Goal: Book appointment/travel/reservation

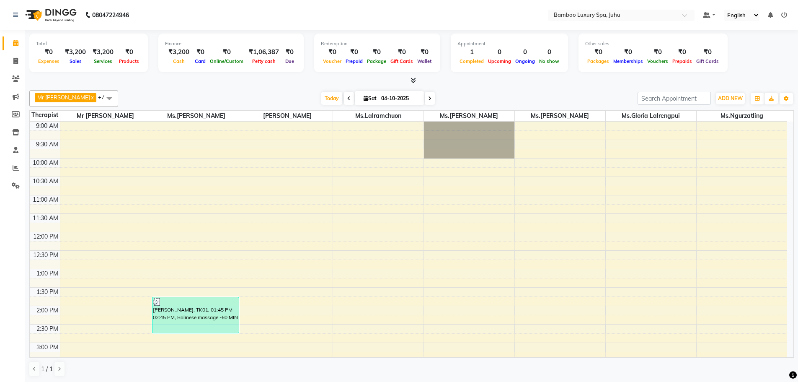
scroll to position [84, 0]
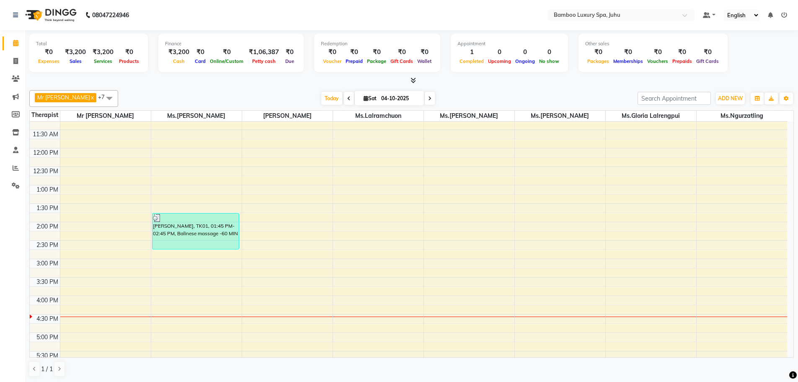
click at [432, 98] on icon at bounding box center [429, 98] width 3 height 5
type input "05-10-2025"
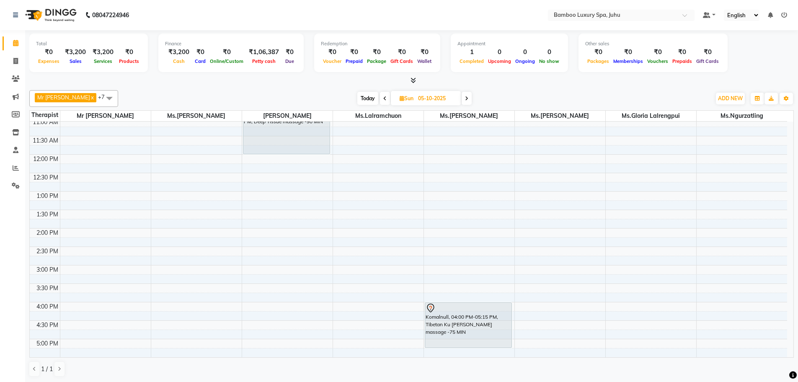
scroll to position [91, 0]
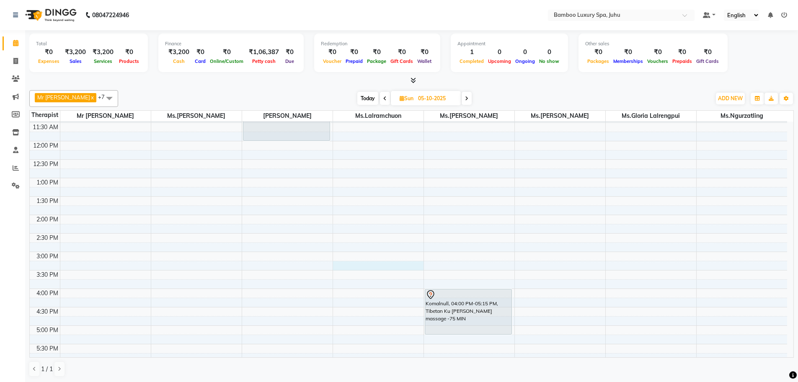
click at [361, 262] on div "9:00 AM 9:30 AM 10:00 AM 10:30 AM 11:00 AM 11:30 AM 12:00 PM 12:30 PM 1:00 PM 1…" at bounding box center [409, 289] width 758 height 516
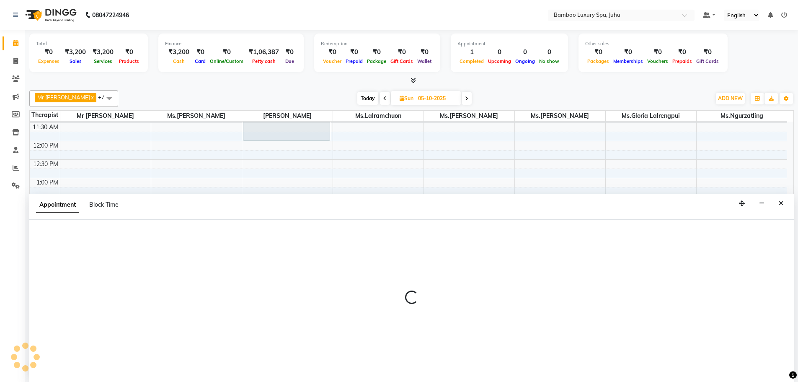
scroll to position [0, 0]
select select "75915"
select select "tentative"
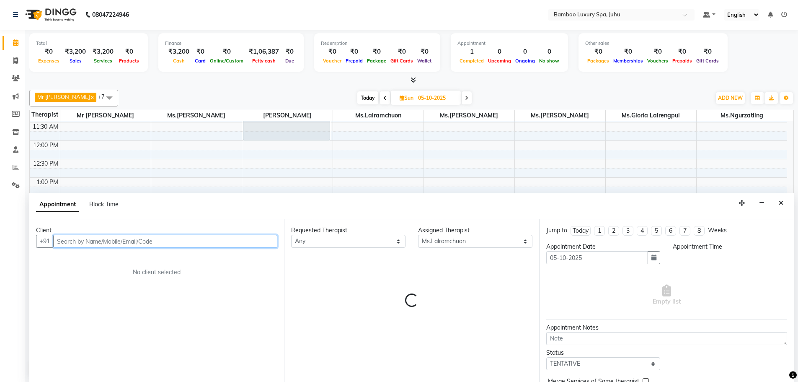
select select "915"
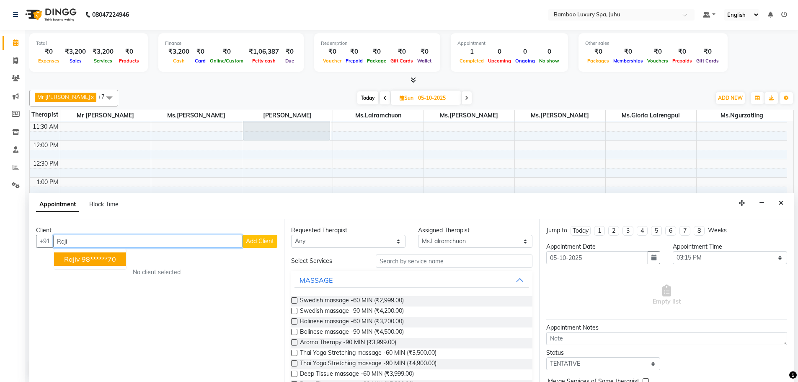
click at [93, 259] on ngb-highlight "98******70" at bounding box center [99, 259] width 34 height 8
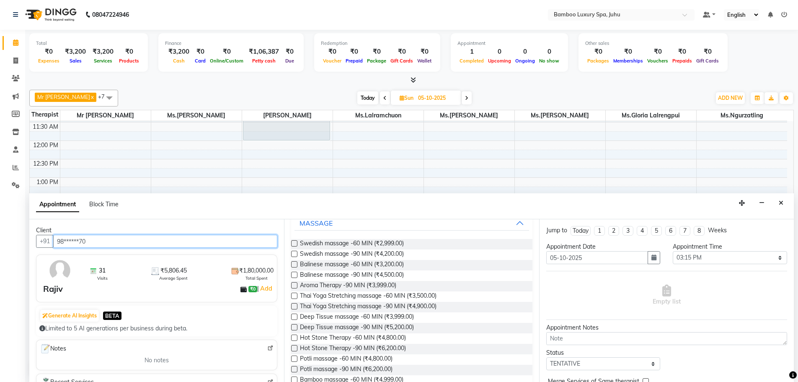
scroll to position [42, 0]
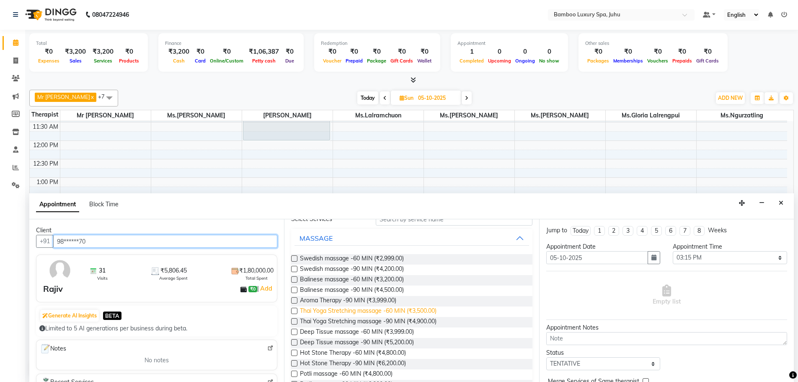
type input "98******70"
click at [328, 311] on span "Thai Yoga Stretching massage -60 MIN (₹3,500.00)" at bounding box center [368, 311] width 137 height 10
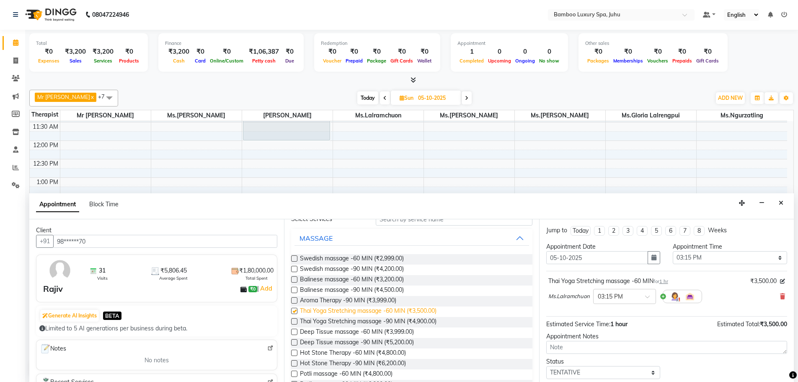
checkbox input "false"
click at [602, 372] on select "Select TENTATIVE CONFIRM UPCOMING" at bounding box center [603, 372] width 114 height 13
click at [546, 366] on select "Select TENTATIVE CONFIRM UPCOMING" at bounding box center [603, 372] width 114 height 13
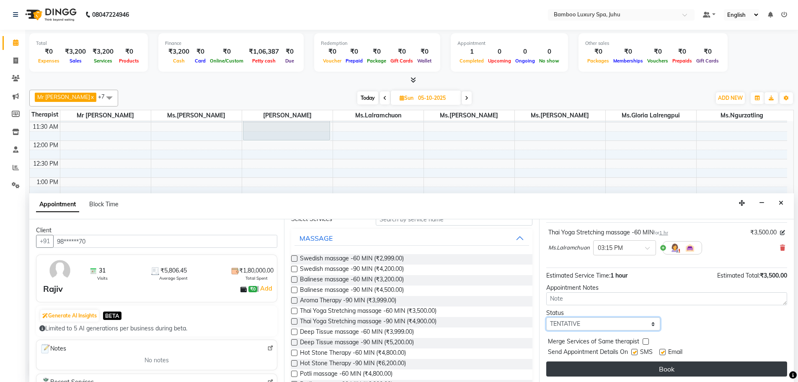
scroll to position [50, 0]
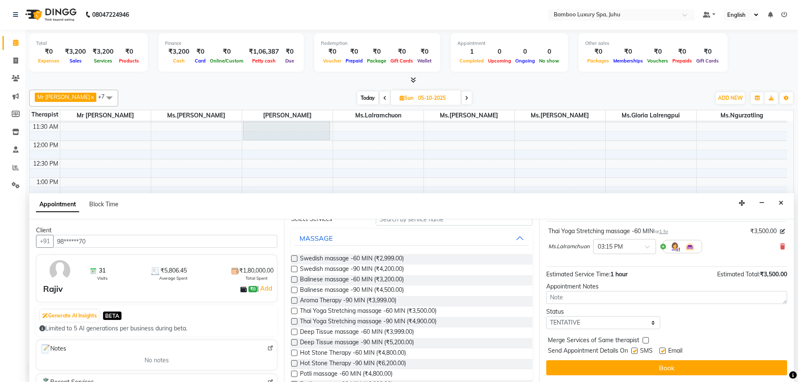
click at [635, 352] on label at bounding box center [635, 350] width 6 height 6
click at [635, 352] on input "checkbox" at bounding box center [634, 351] width 5 height 5
checkbox input "false"
click at [661, 352] on label at bounding box center [663, 350] width 6 height 6
click at [661, 352] on input "checkbox" at bounding box center [662, 351] width 5 height 5
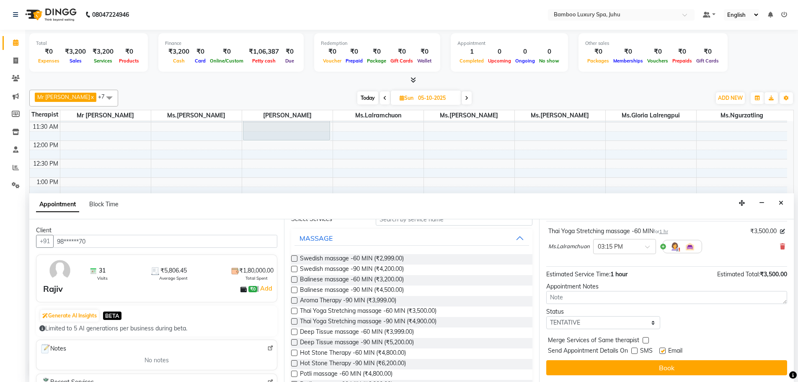
checkbox input "false"
click at [640, 366] on button "Book" at bounding box center [666, 367] width 241 height 15
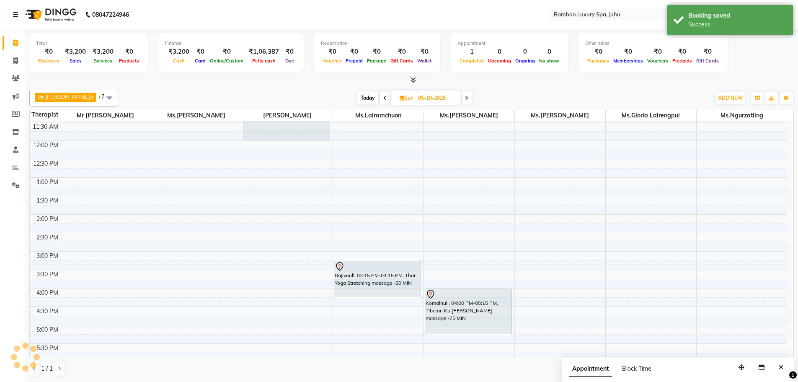
scroll to position [0, 0]
click at [364, 302] on div "9:00 AM 9:30 AM 10:00 AM 10:30 AM 11:00 AM 11:30 AM 12:00 PM 12:30 PM 1:00 PM 1…" at bounding box center [409, 289] width 758 height 516
select select "75915"
select select "tentative"
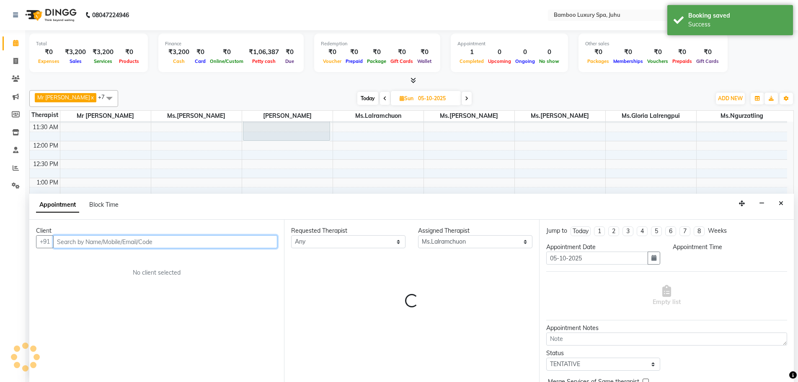
select select "975"
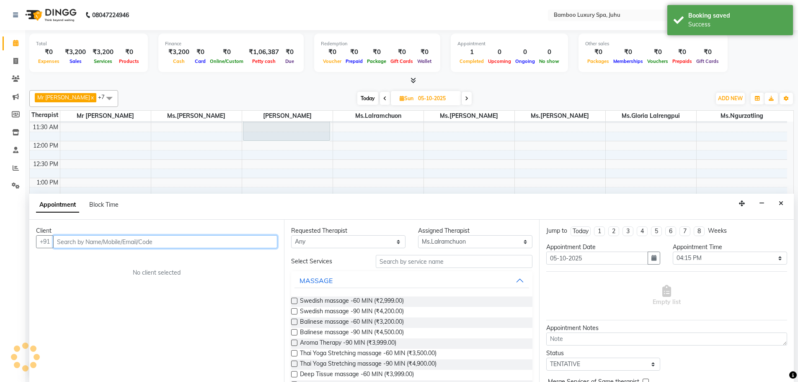
scroll to position [0, 0]
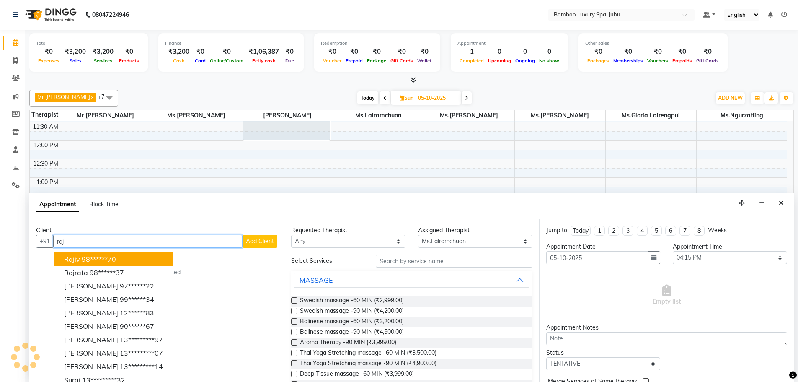
click at [144, 256] on button "Rajiv 98******70" at bounding box center [113, 258] width 119 height 13
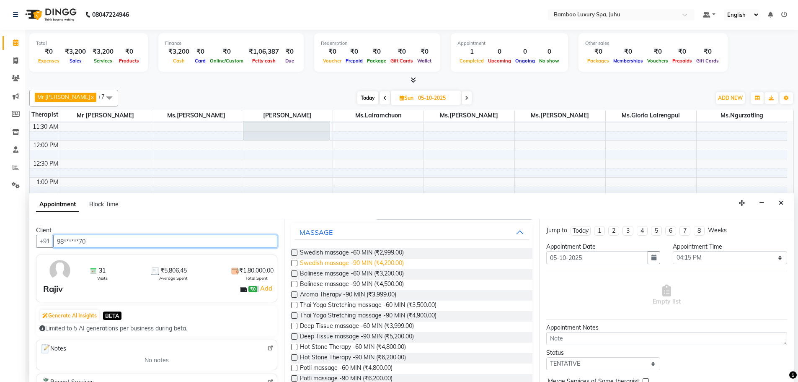
scroll to position [25, 0]
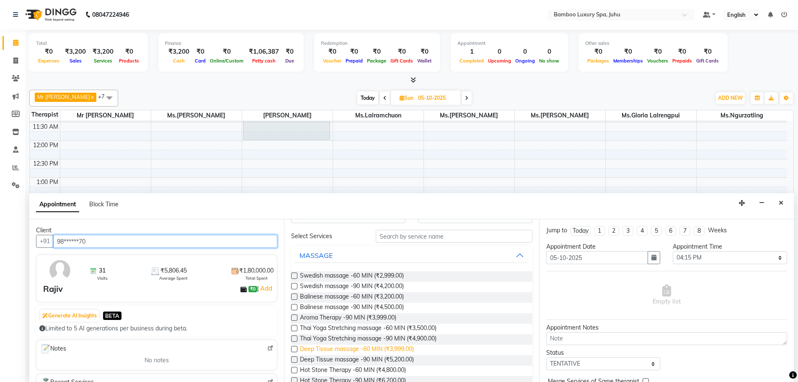
type input "98******70"
click at [350, 348] on span "Deep Tissue massage -60 MIN (₹3,999.00)" at bounding box center [357, 349] width 114 height 10
checkbox input "false"
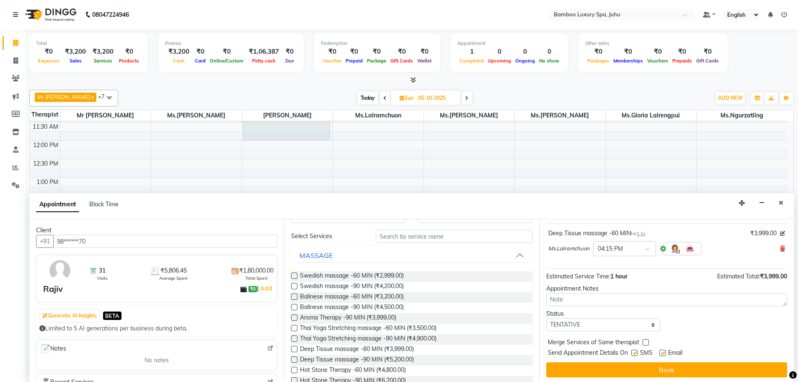
scroll to position [50, 0]
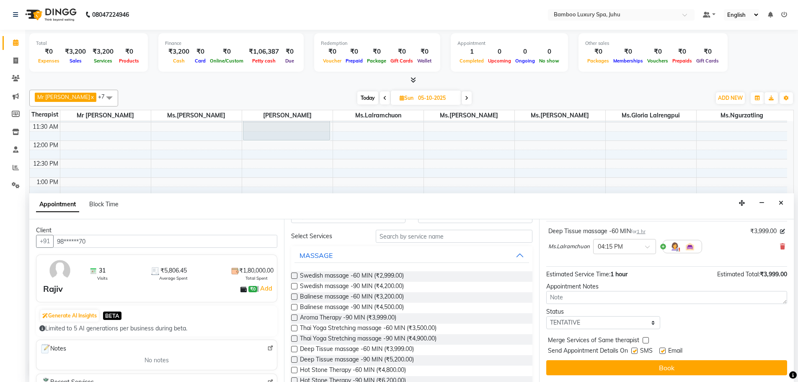
click at [634, 351] on label at bounding box center [635, 350] width 6 height 6
click at [634, 351] on input "checkbox" at bounding box center [634, 351] width 5 height 5
checkbox input "false"
click at [663, 352] on label at bounding box center [663, 350] width 6 height 6
click at [663, 352] on input "checkbox" at bounding box center [662, 351] width 5 height 5
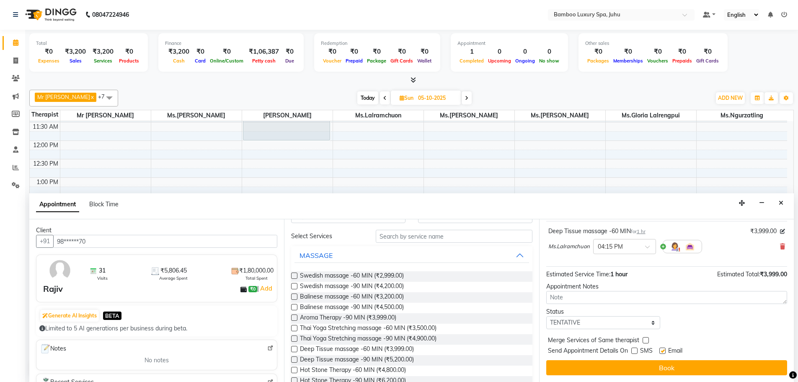
checkbox input "false"
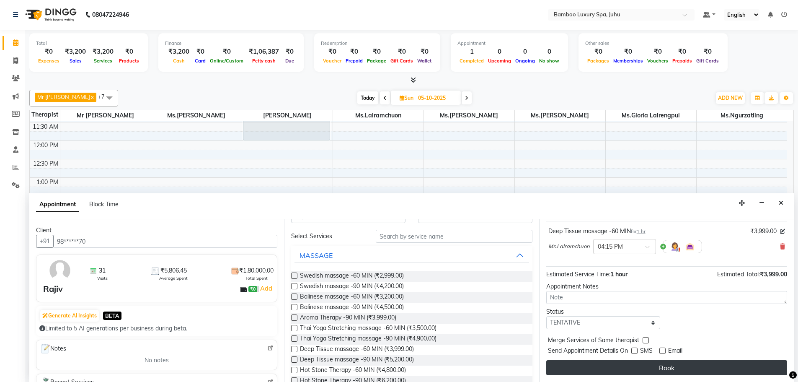
click at [657, 363] on button "Book" at bounding box center [666, 367] width 241 height 15
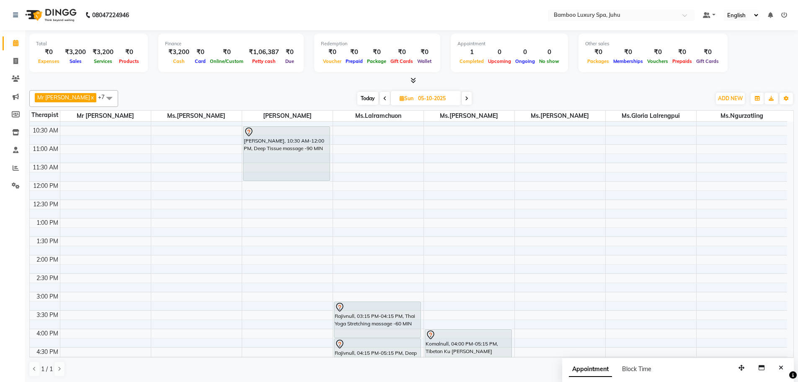
scroll to position [0, 0]
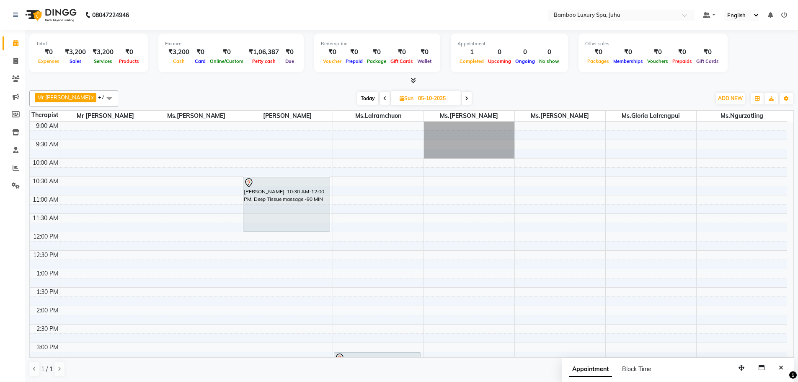
click at [469, 98] on icon at bounding box center [466, 98] width 3 height 5
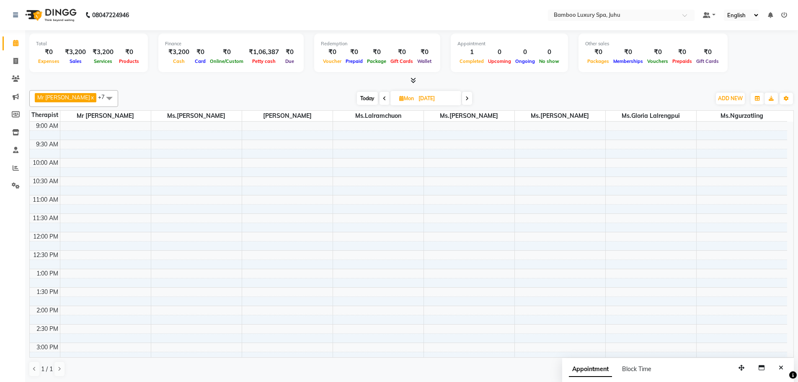
drag, startPoint x: 436, startPoint y: 266, endPoint x: 281, endPoint y: 401, distance: 206.2
drag, startPoint x: 281, startPoint y: 401, endPoint x: 388, endPoint y: 101, distance: 318.9
click at [388, 101] on span at bounding box center [385, 98] width 10 height 13
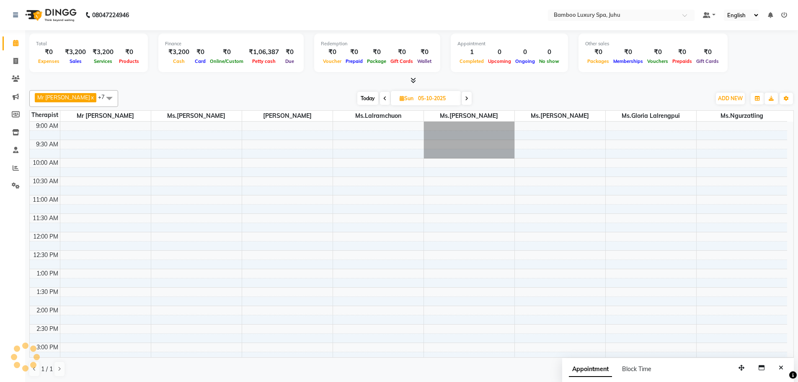
scroll to position [259, 0]
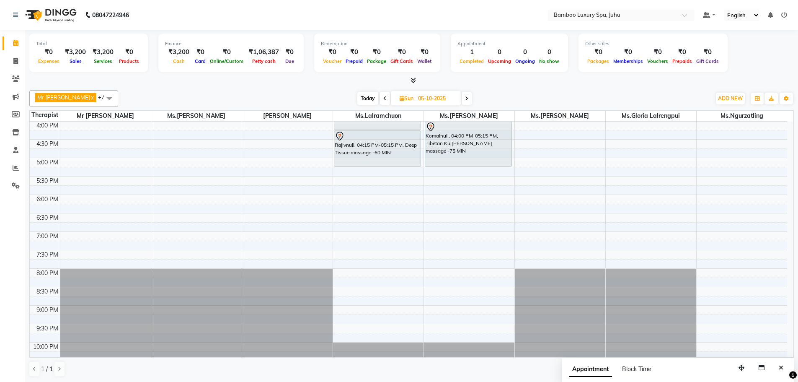
click at [387, 101] on span at bounding box center [385, 98] width 10 height 13
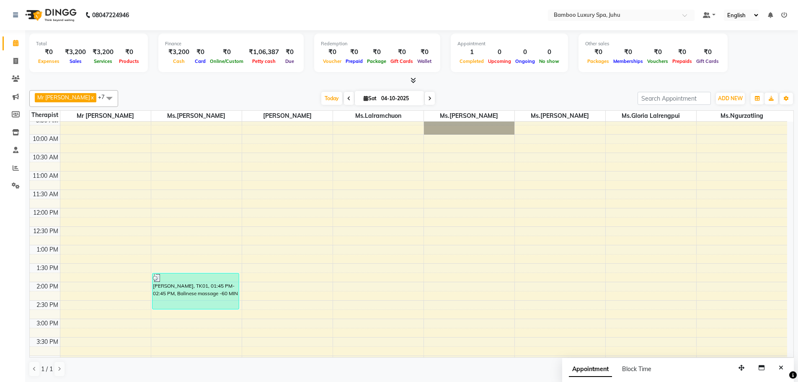
scroll to position [0, 0]
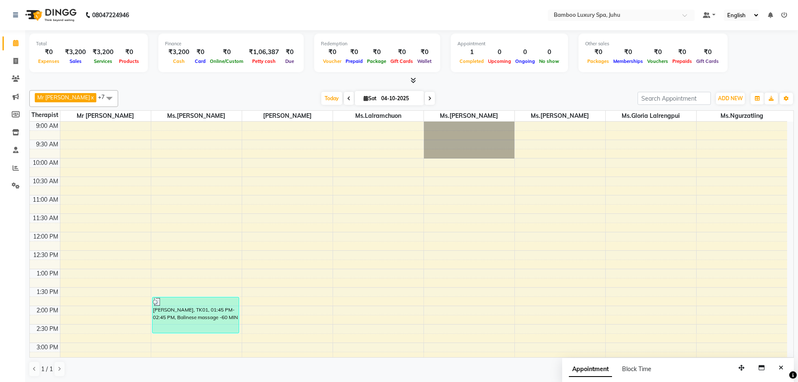
click at [350, 97] on icon at bounding box center [348, 98] width 3 height 5
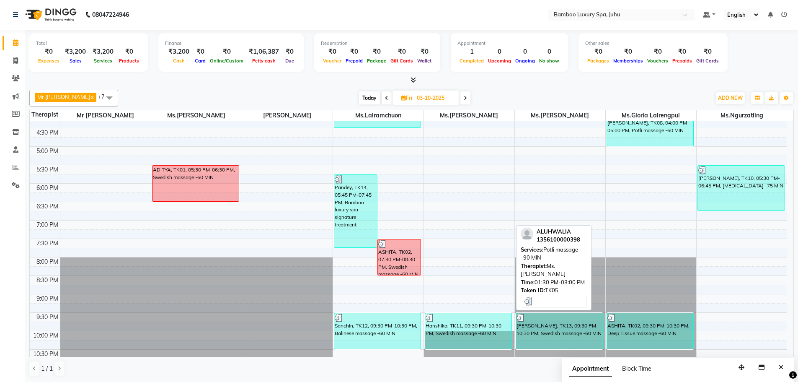
scroll to position [280, 0]
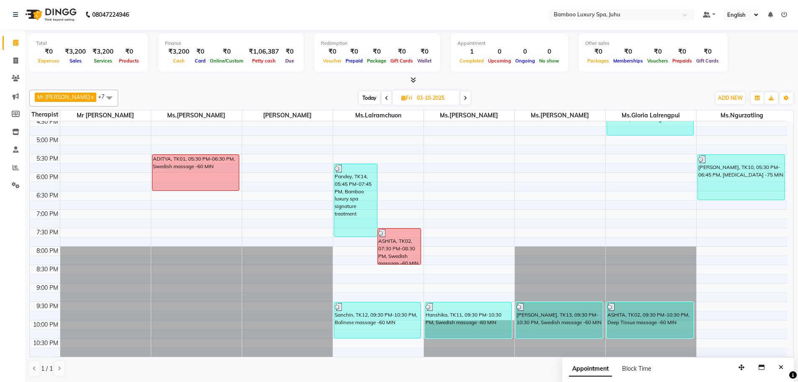
click at [389, 96] on icon at bounding box center [386, 98] width 3 height 5
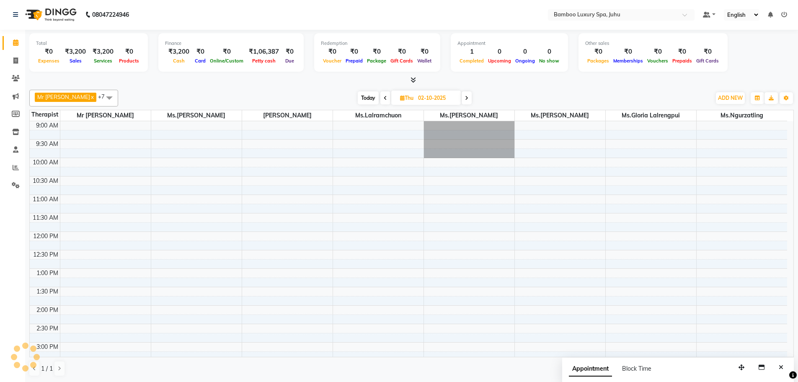
scroll to position [259, 0]
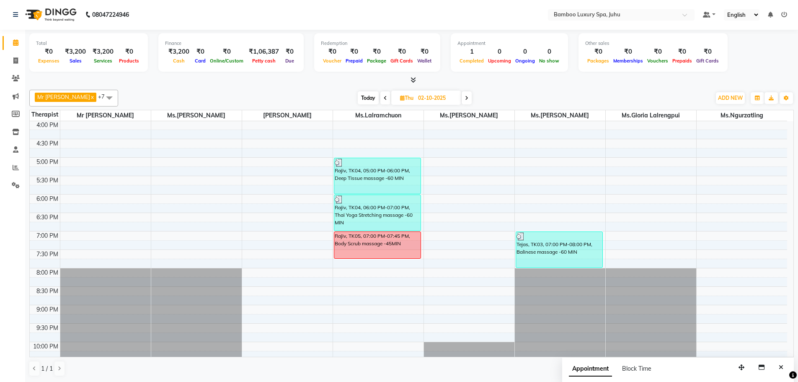
click at [372, 96] on span "Today" at bounding box center [368, 97] width 21 height 13
type input "04-10-2025"
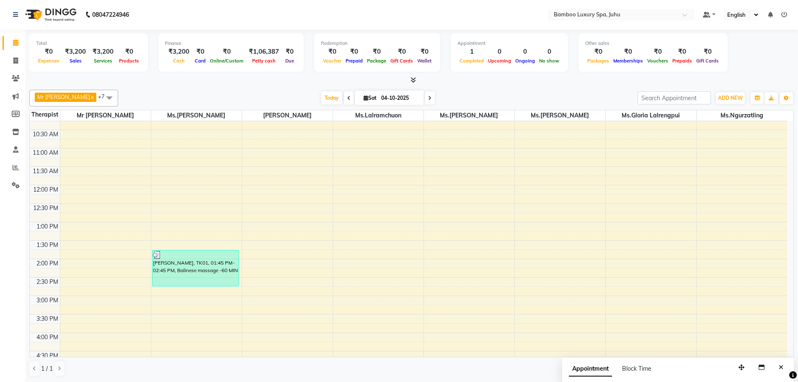
scroll to position [0, 0]
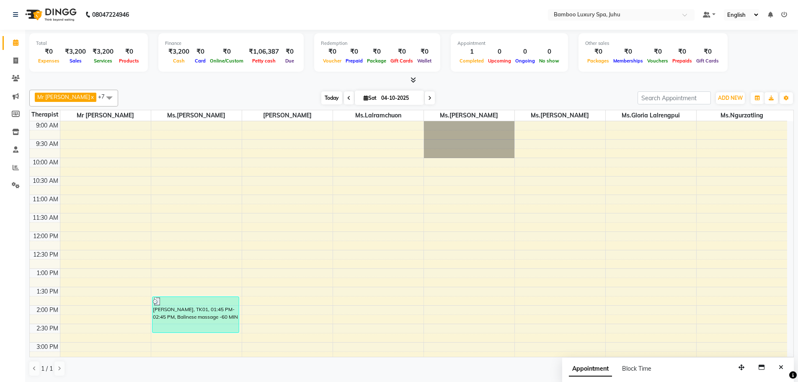
click at [342, 99] on span "Today" at bounding box center [331, 97] width 21 height 13
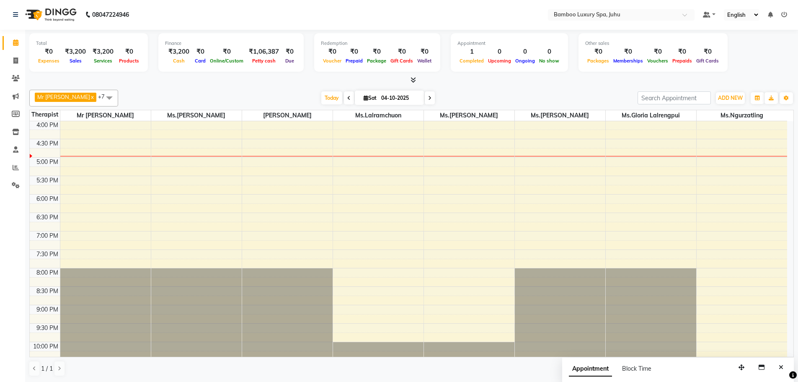
click at [370, 98] on span "Sat" at bounding box center [370, 98] width 17 height 6
select select "10"
select select "2025"
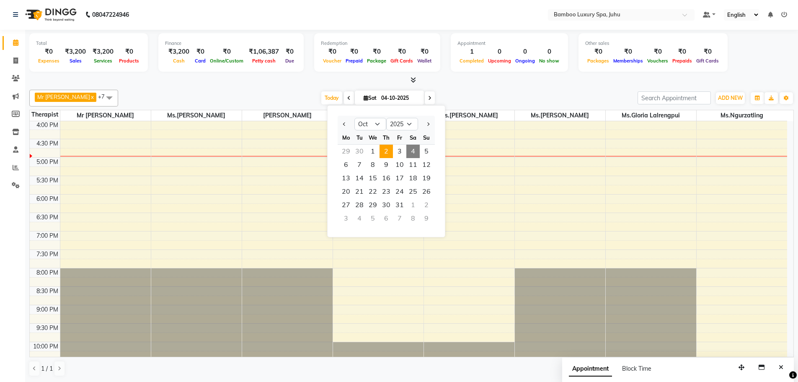
click at [380, 152] on span "2" at bounding box center [386, 151] width 13 height 13
type input "02-10-2025"
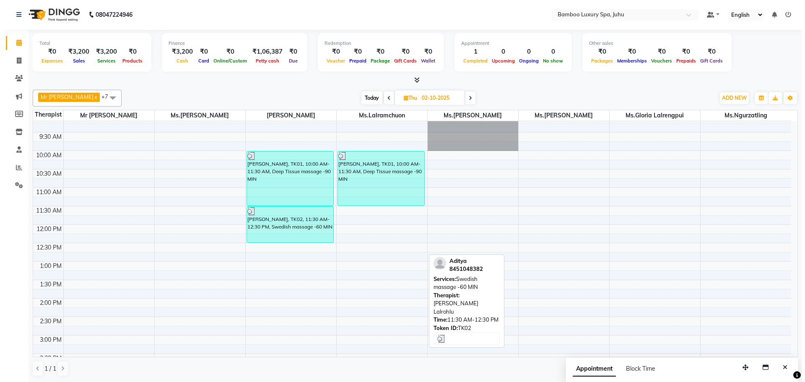
scroll to position [0, 0]
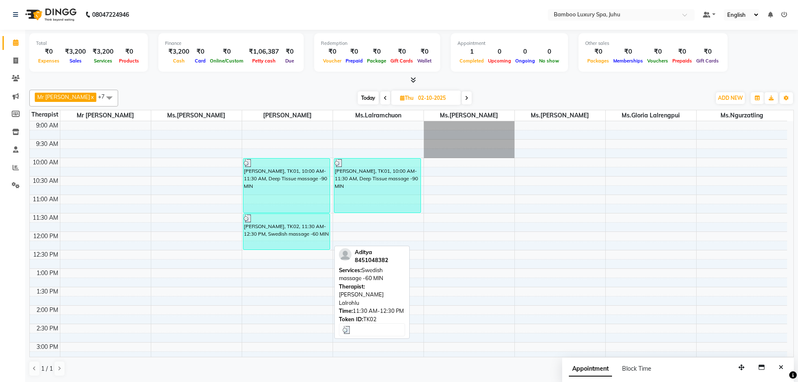
click at [294, 233] on div "[PERSON_NAME], TK02, 11:30 AM-12:30 PM, Swedish massage -60 MIN" at bounding box center [286, 232] width 87 height 36
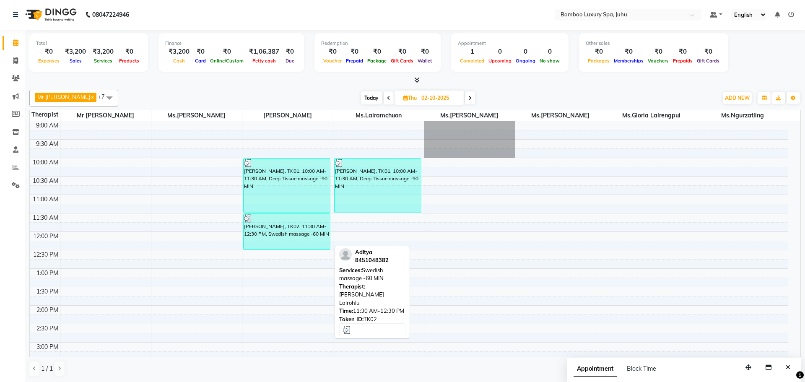
select select "3"
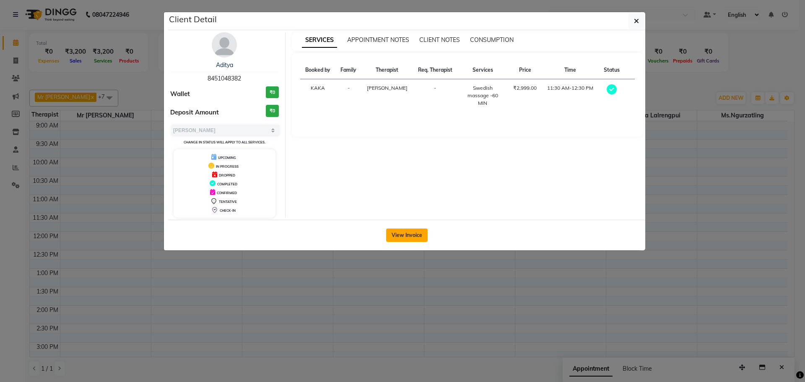
click at [409, 236] on button "View Invoice" at bounding box center [406, 234] width 41 height 13
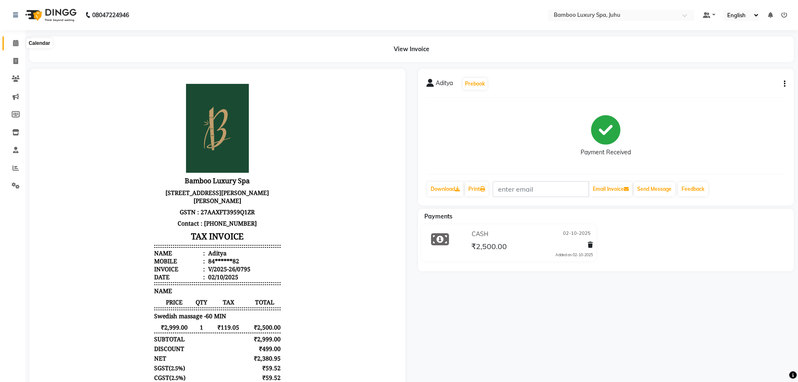
drag, startPoint x: 10, startPoint y: 44, endPoint x: 21, endPoint y: 41, distance: 11.2
click at [11, 44] on span at bounding box center [15, 44] width 15 height 10
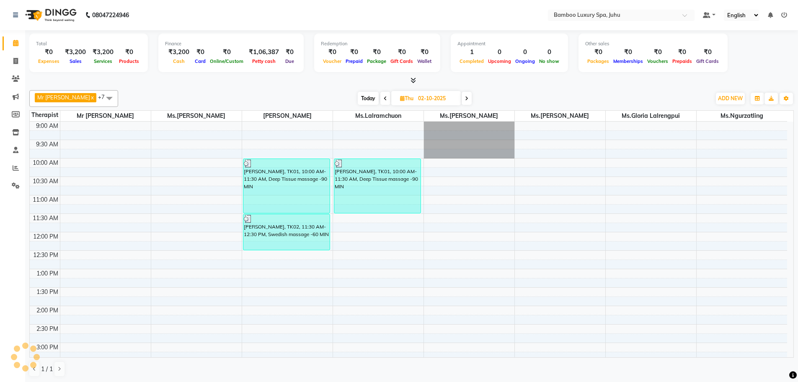
click at [13, 43] on icon at bounding box center [15, 43] width 5 height 6
click at [377, 100] on span "Today" at bounding box center [368, 98] width 21 height 13
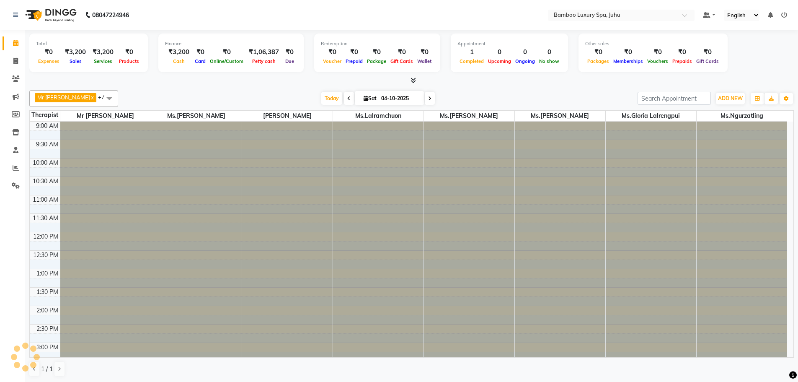
scroll to position [259, 0]
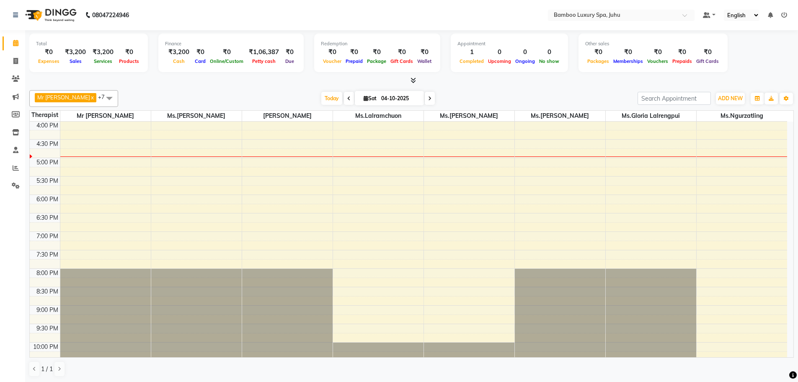
click at [435, 98] on span at bounding box center [430, 98] width 10 height 13
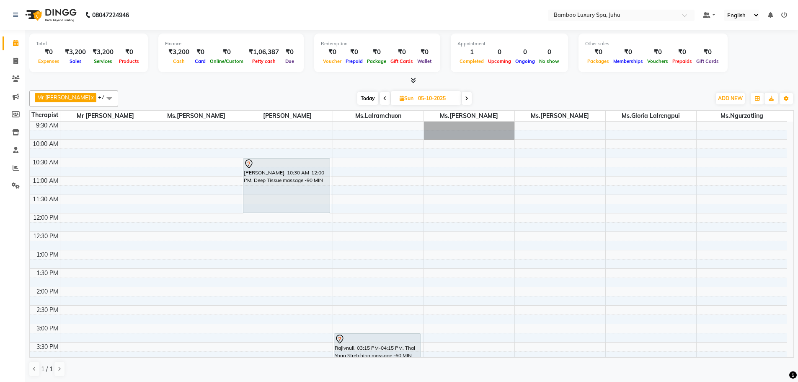
scroll to position [0, 0]
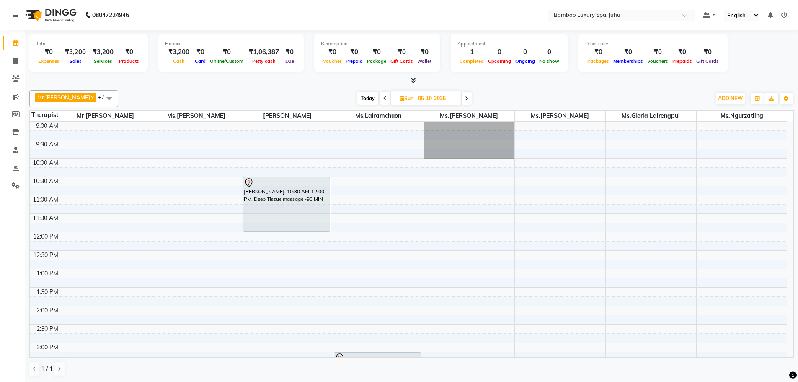
click at [469, 99] on icon at bounding box center [466, 98] width 3 height 5
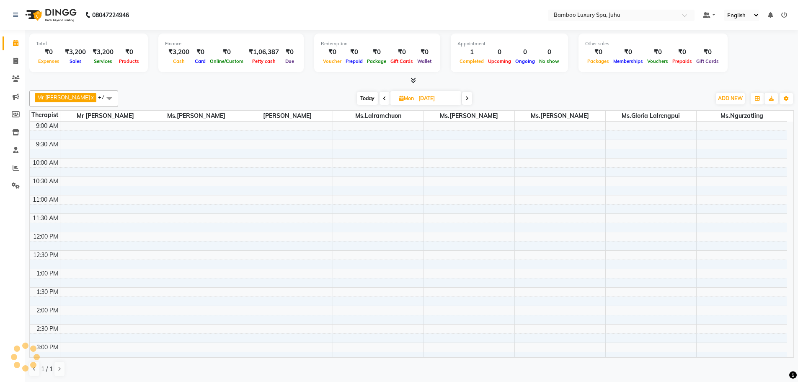
scroll to position [251, 0]
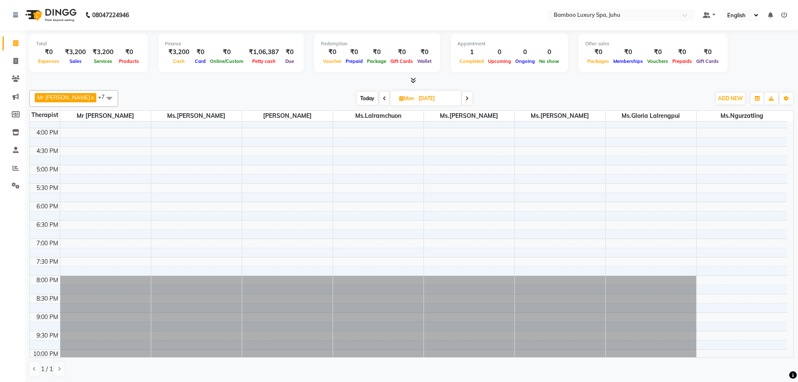
click at [386, 98] on icon at bounding box center [384, 98] width 3 height 5
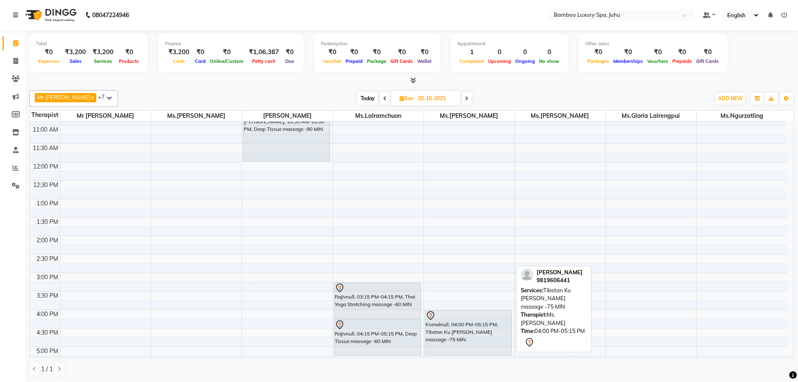
scroll to position [0, 0]
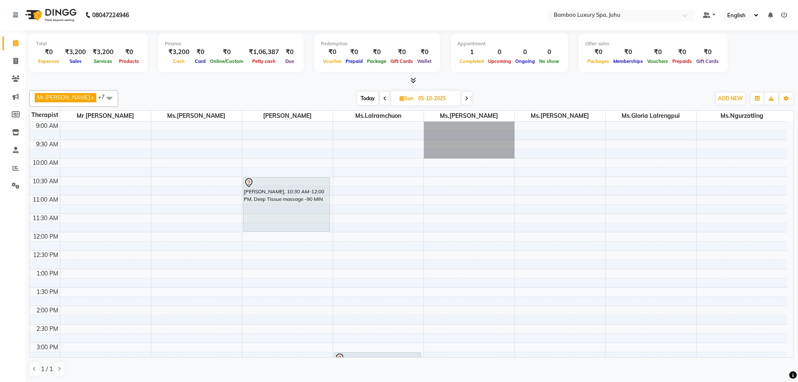
click at [374, 99] on span "Today" at bounding box center [367, 98] width 21 height 13
type input "04-10-2025"
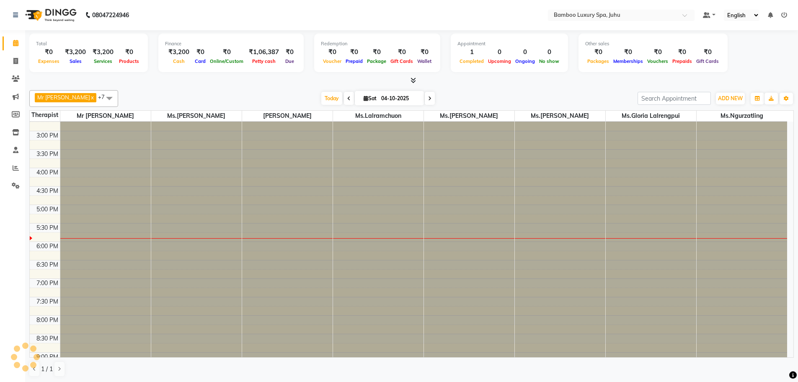
scroll to position [280, 0]
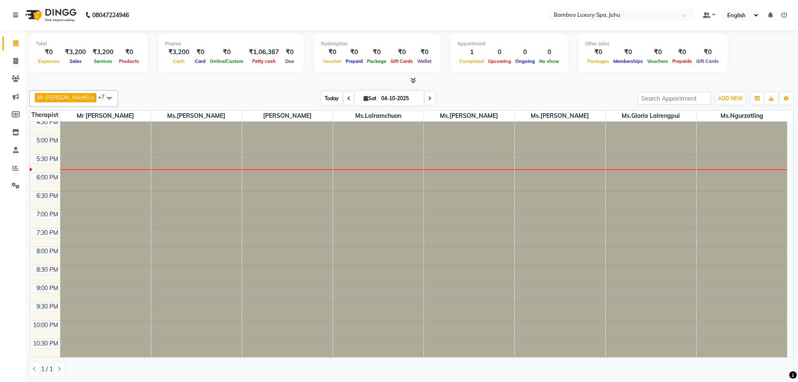
click at [333, 98] on span "Today" at bounding box center [331, 98] width 21 height 13
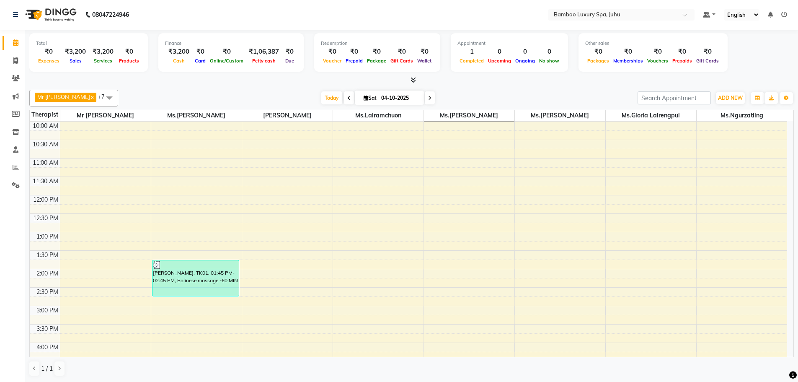
scroll to position [0, 0]
